Goal: Information Seeking & Learning: Find specific fact

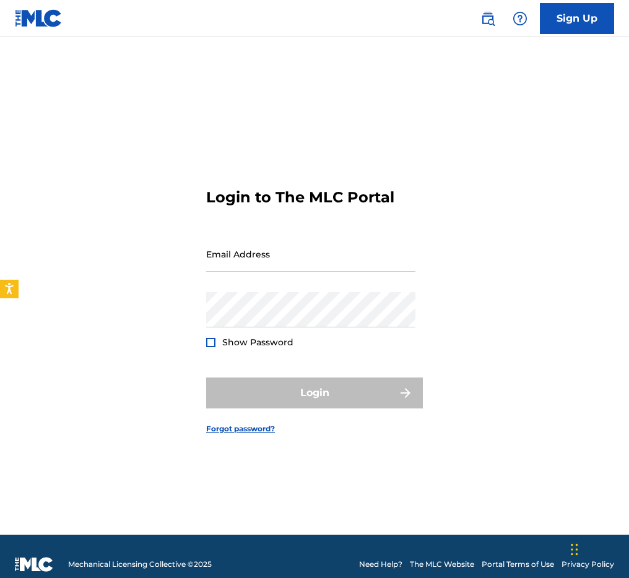
click at [30, 22] on img at bounding box center [39, 18] width 48 height 18
click at [499, 20] on link at bounding box center [488, 18] width 25 height 25
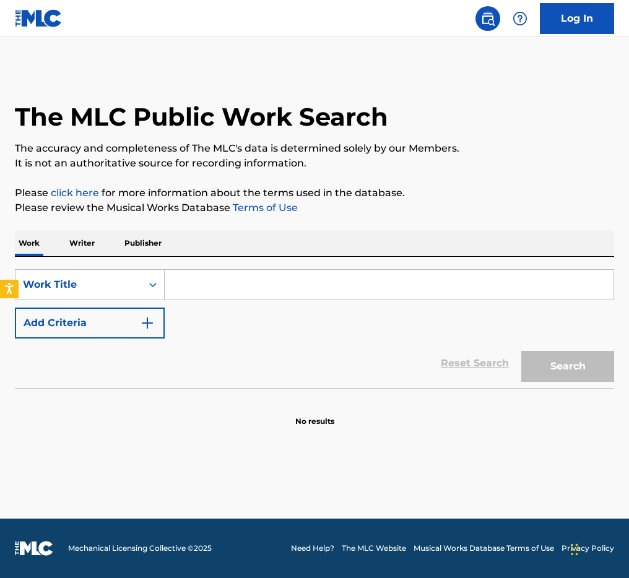
click at [88, 238] on p "Writer" at bounding box center [82, 243] width 33 height 26
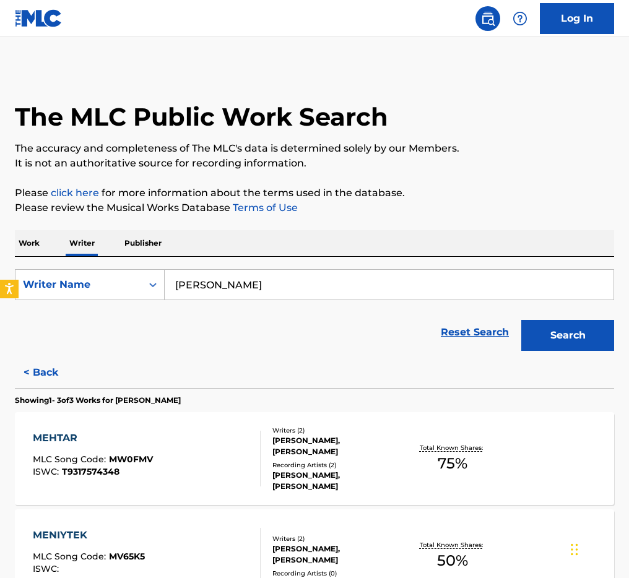
click at [271, 295] on input "[PERSON_NAME]" at bounding box center [389, 285] width 449 height 30
type input "ATIF ZINACHI"
click at [590, 326] on button "Search" at bounding box center [567, 335] width 93 height 31
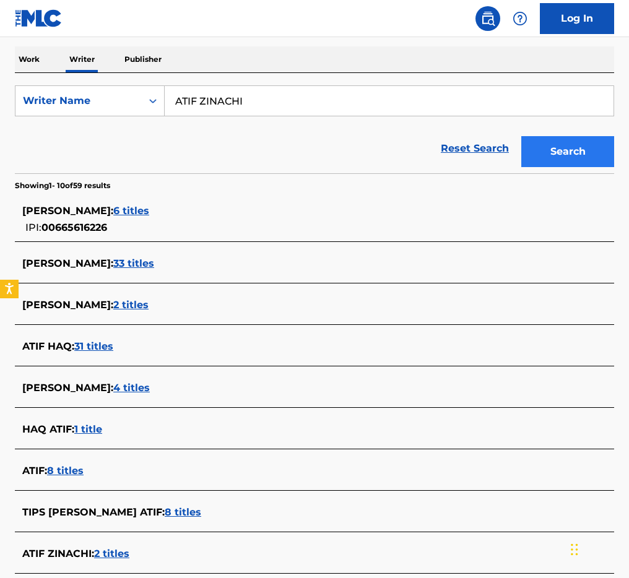
scroll to position [357, 0]
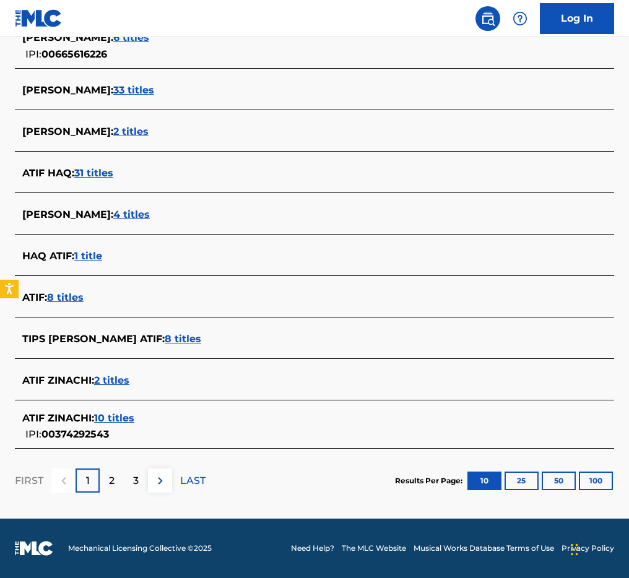
click at [116, 419] on span "10 titles" at bounding box center [114, 418] width 40 height 12
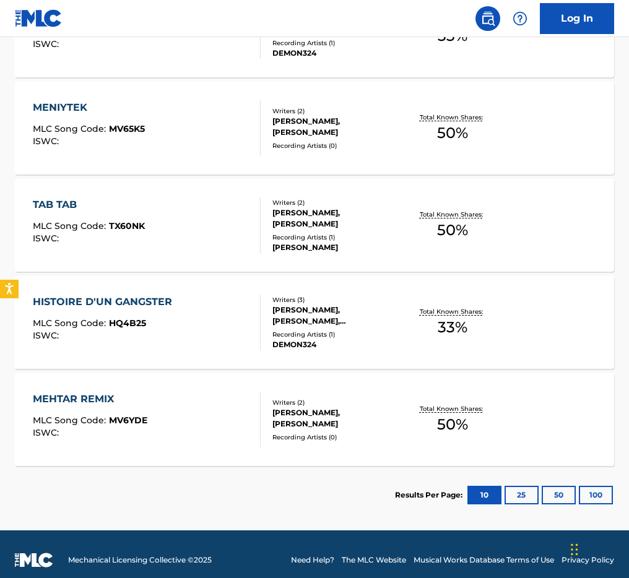
scroll to position [915, 0]
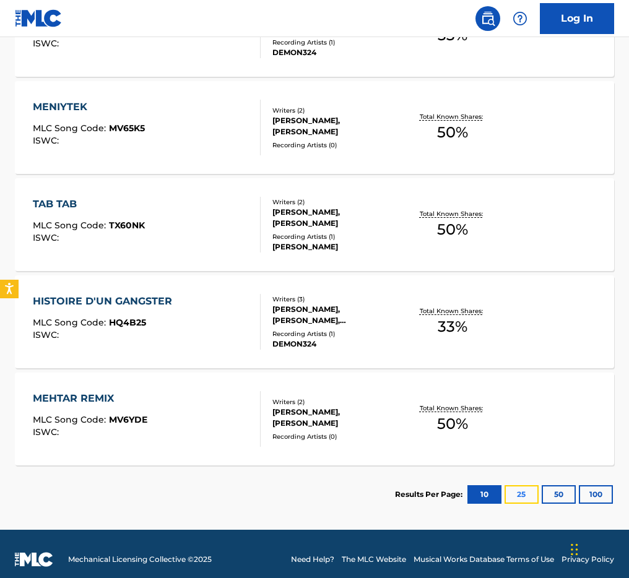
click at [536, 492] on button "25" at bounding box center [522, 495] width 34 height 19
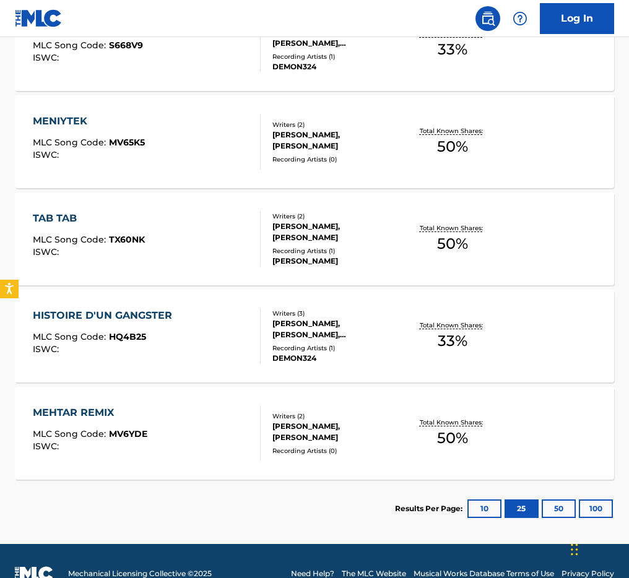
scroll to position [902, 0]
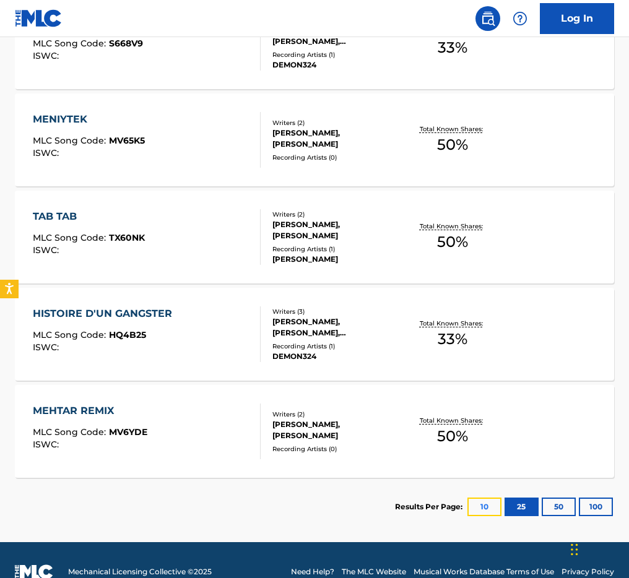
click at [495, 508] on button "10" at bounding box center [485, 507] width 34 height 19
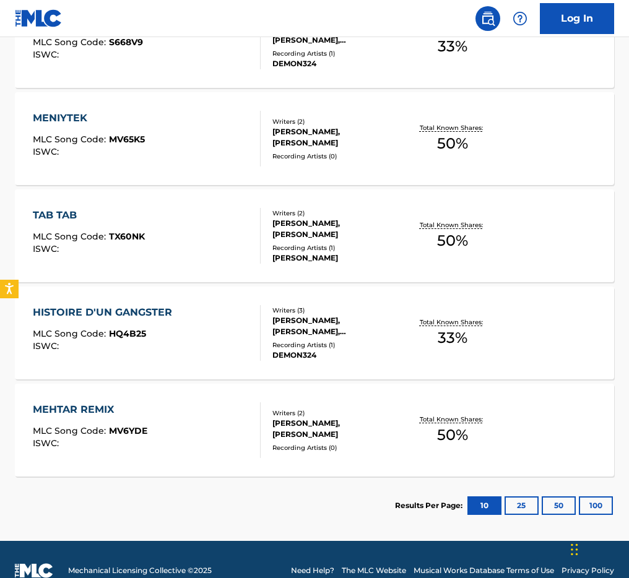
scroll to position [926, 0]
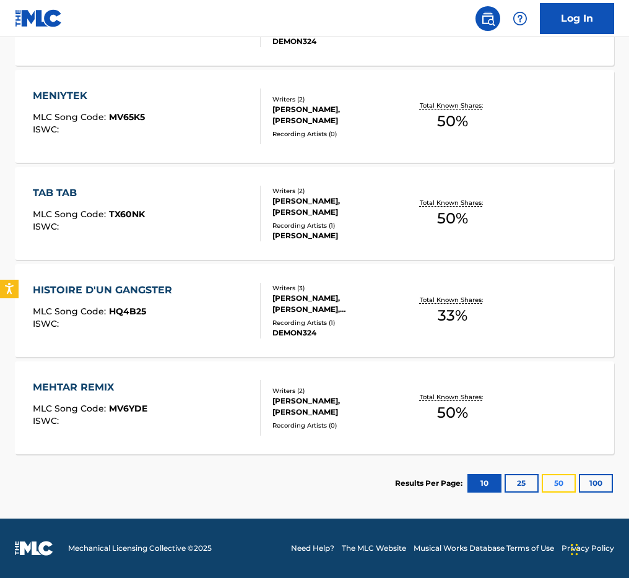
click at [542, 483] on button "50" at bounding box center [559, 483] width 34 height 19
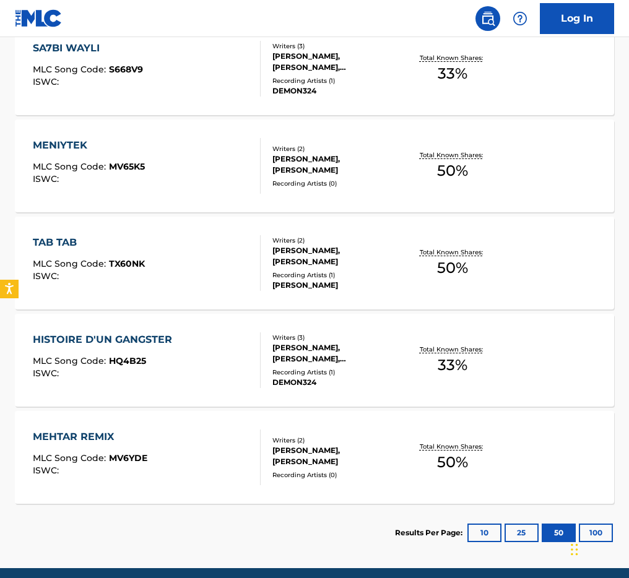
scroll to position [881, 0]
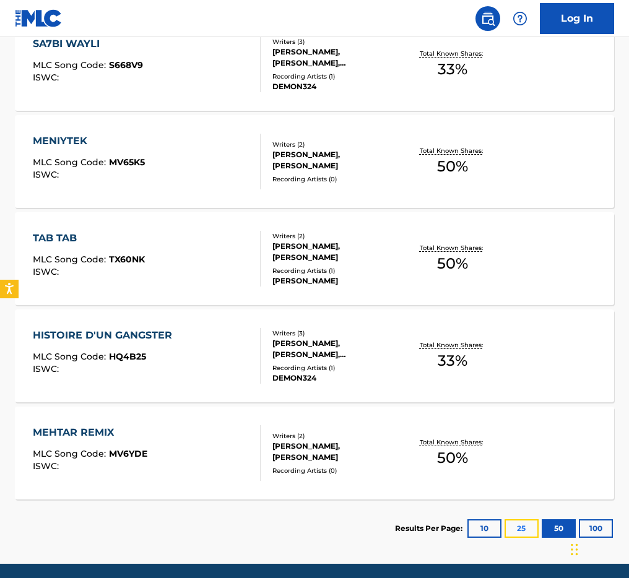
click at [533, 528] on button "25" at bounding box center [522, 529] width 34 height 19
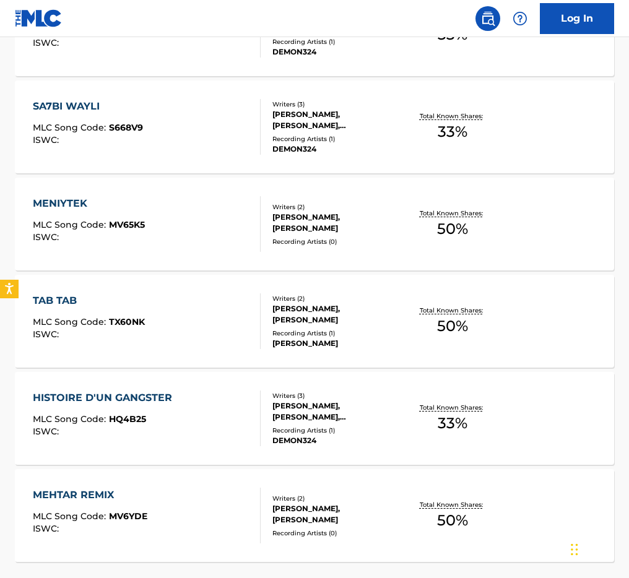
scroll to position [926, 0]
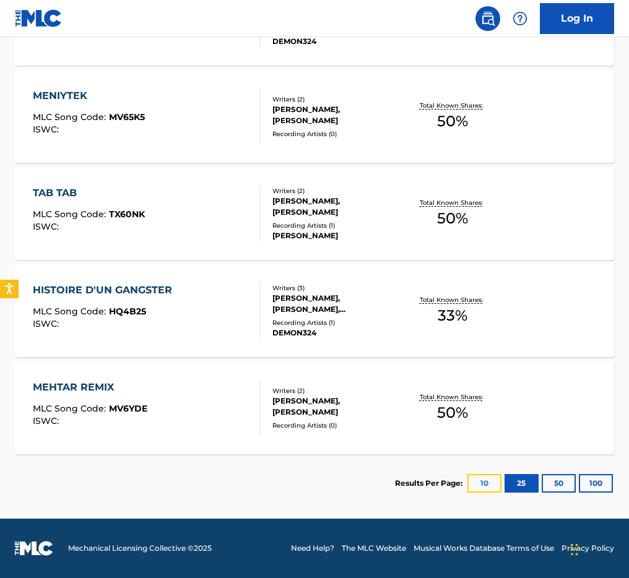
click at [481, 490] on button "10" at bounding box center [485, 483] width 34 height 19
